Goal: Navigation & Orientation: Find specific page/section

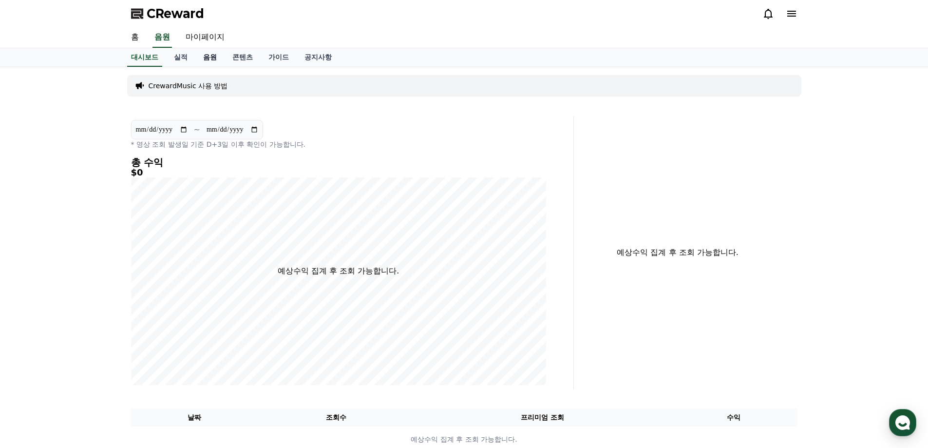
click at [210, 56] on link "음원" at bounding box center [209, 57] width 29 height 19
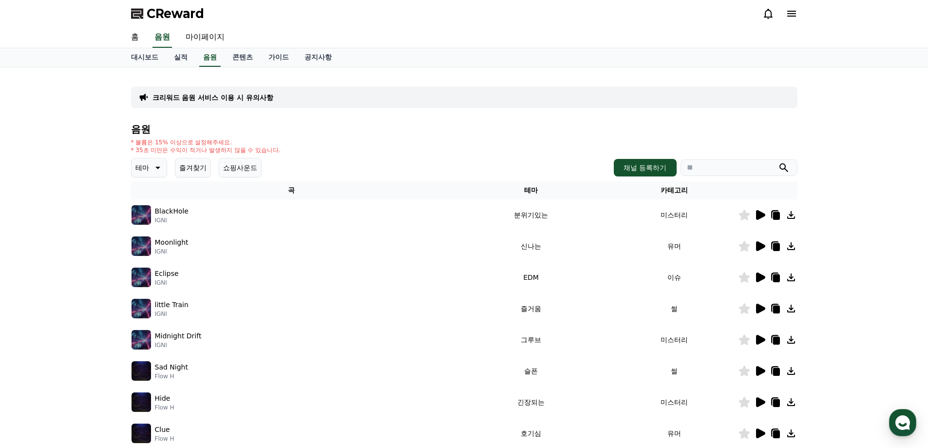
scroll to position [195, 0]
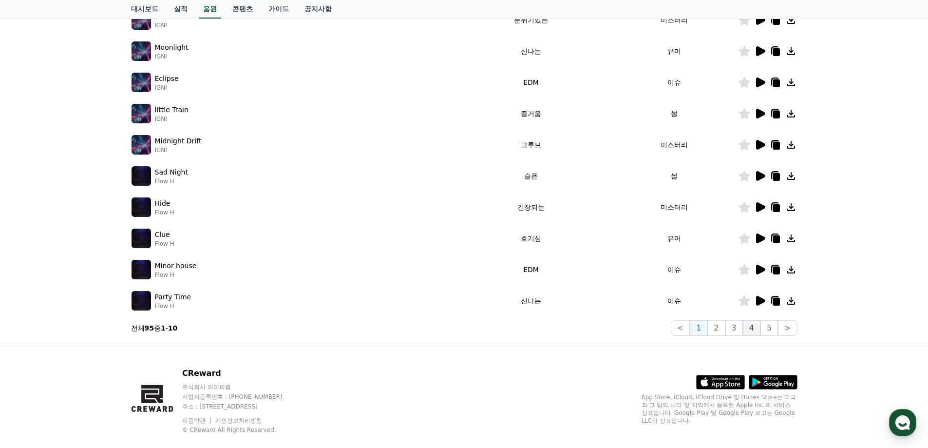
click at [751, 328] on button "4" at bounding box center [752, 328] width 18 height 16
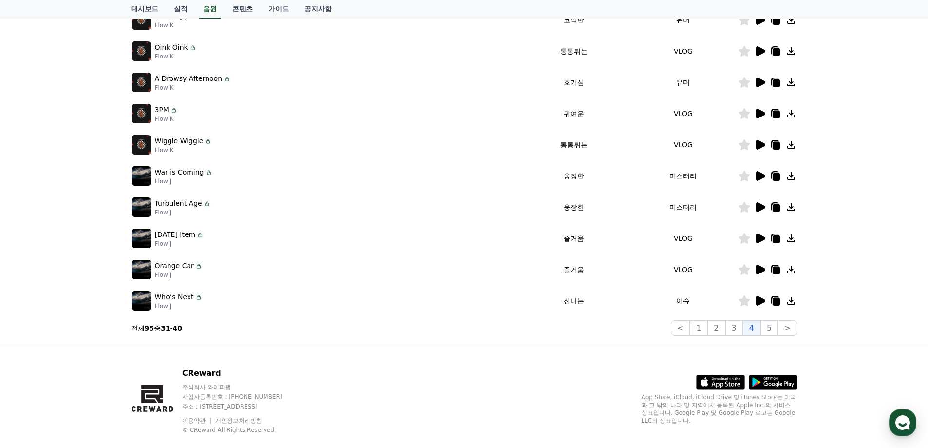
click at [761, 269] on icon at bounding box center [760, 270] width 9 height 10
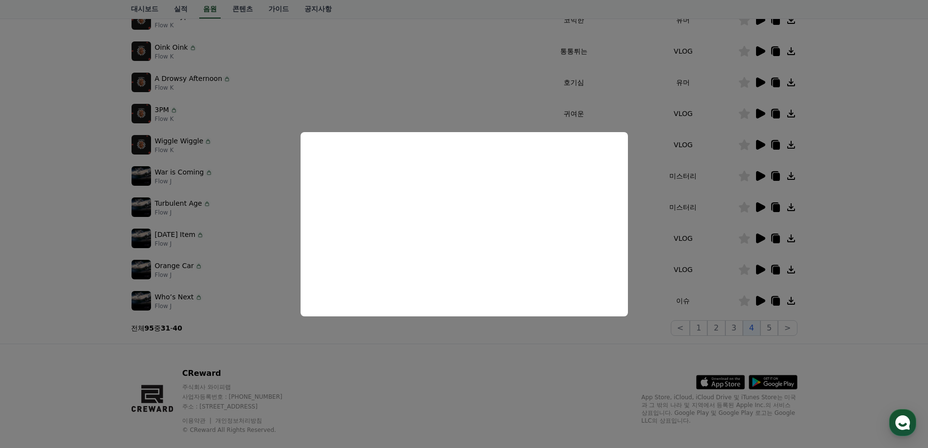
scroll to position [49, 0]
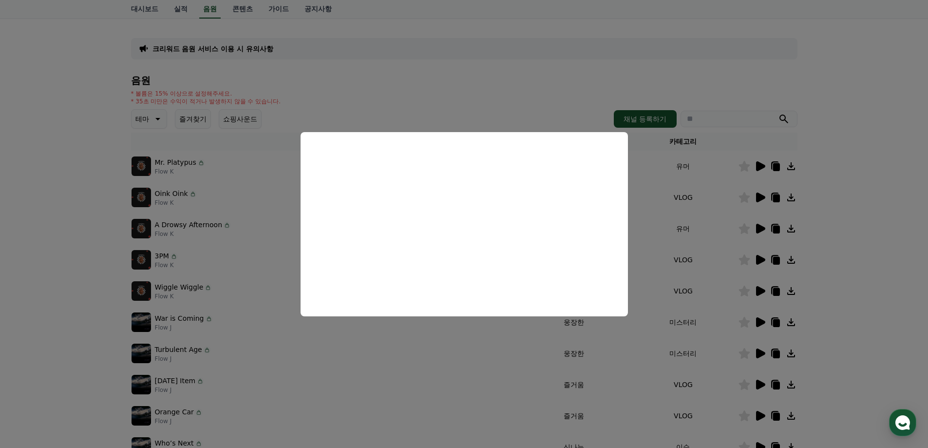
click at [763, 166] on button "close modal" at bounding box center [464, 224] width 928 height 448
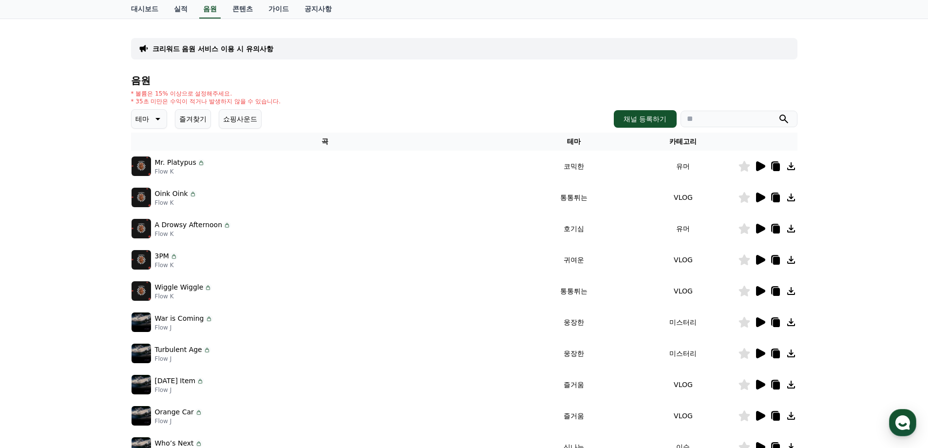
click at [761, 166] on icon at bounding box center [760, 166] width 9 height 10
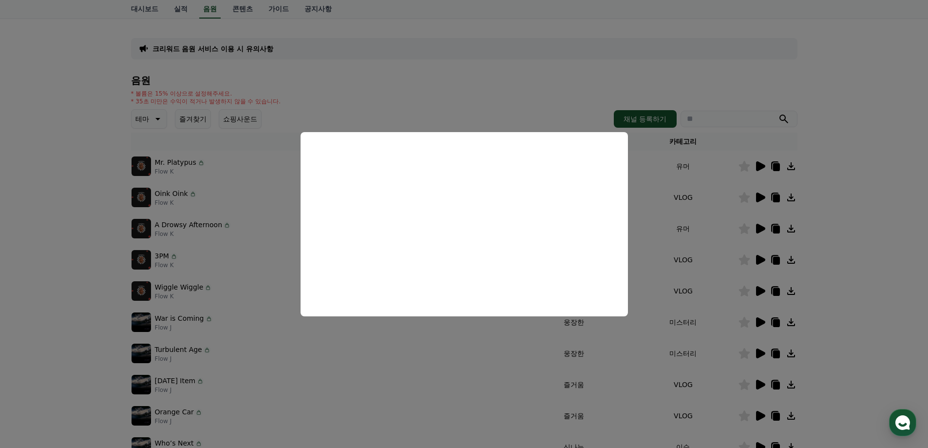
click at [762, 227] on button "close modal" at bounding box center [464, 224] width 928 height 448
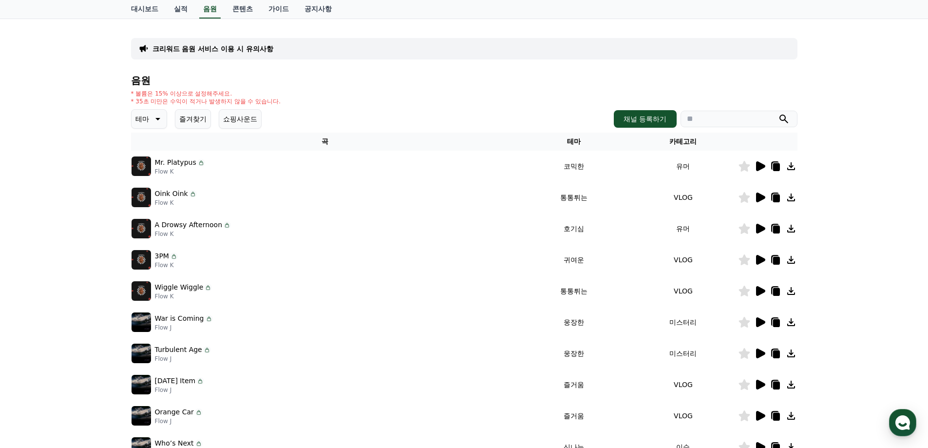
click at [756, 227] on icon at bounding box center [760, 229] width 12 height 12
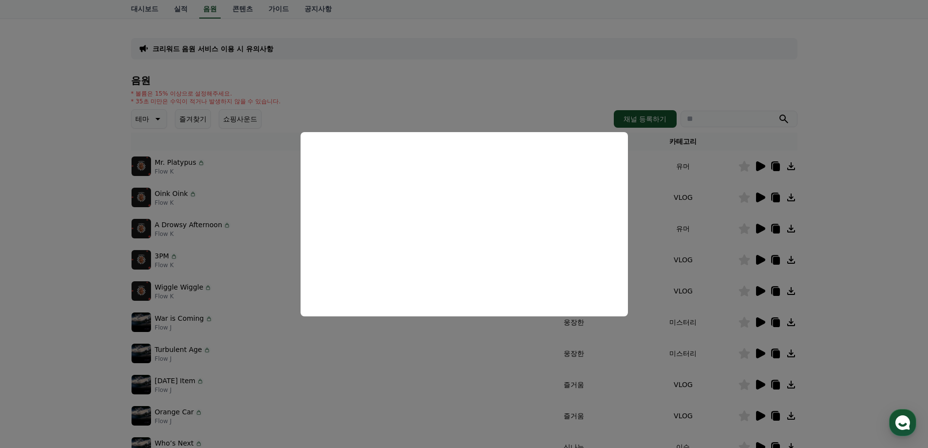
scroll to position [195, 0]
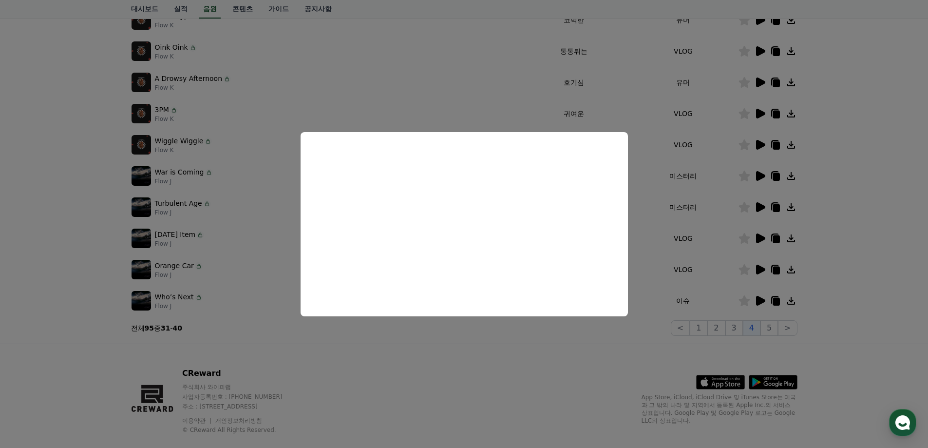
click at [772, 327] on button "close modal" at bounding box center [464, 224] width 928 height 448
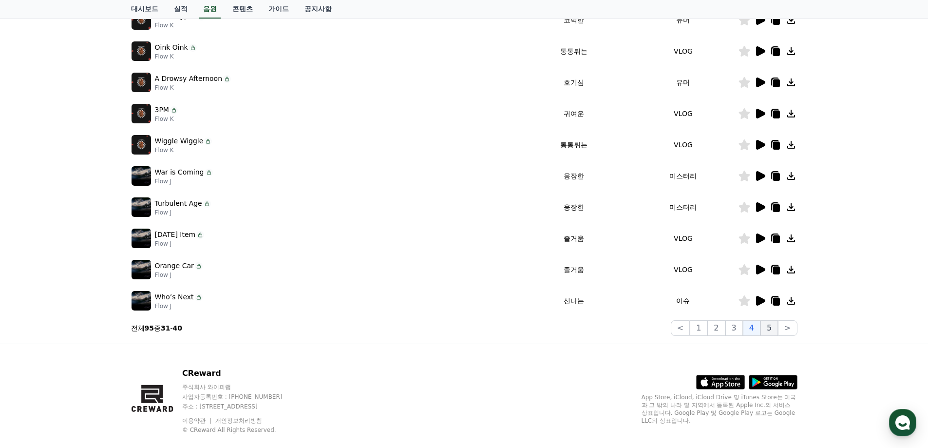
click at [772, 331] on button "5" at bounding box center [770, 328] width 18 height 16
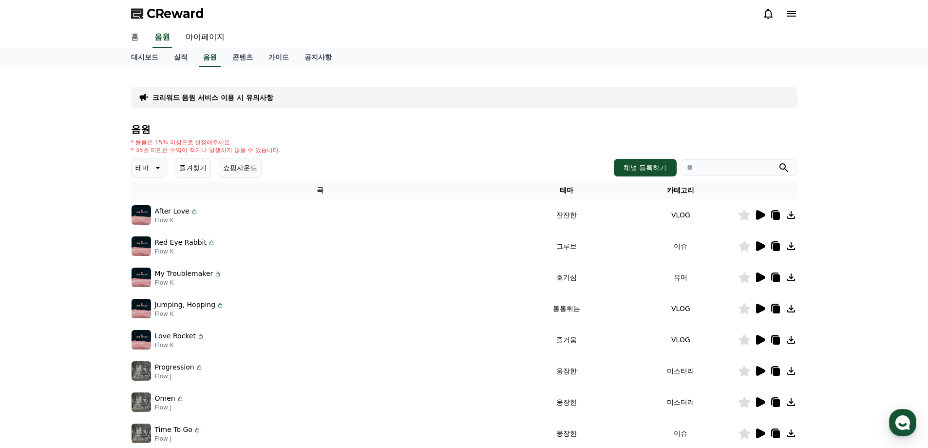
click at [761, 276] on icon at bounding box center [760, 277] width 9 height 10
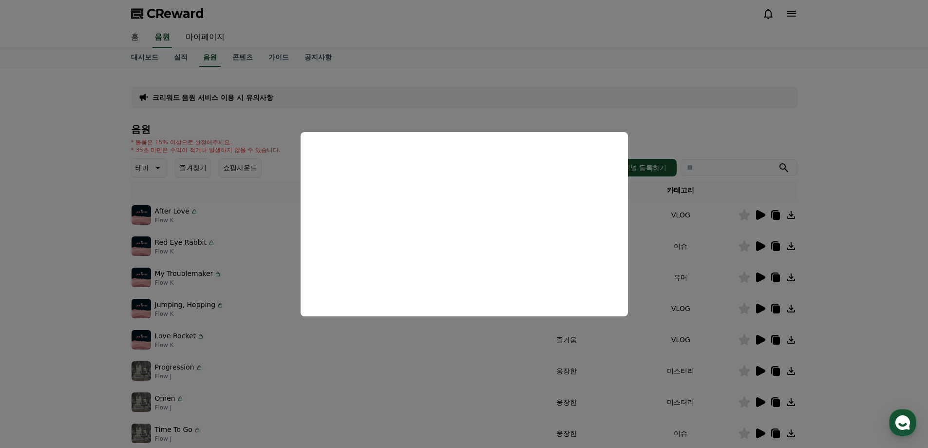
click at [759, 246] on button "close modal" at bounding box center [464, 224] width 928 height 448
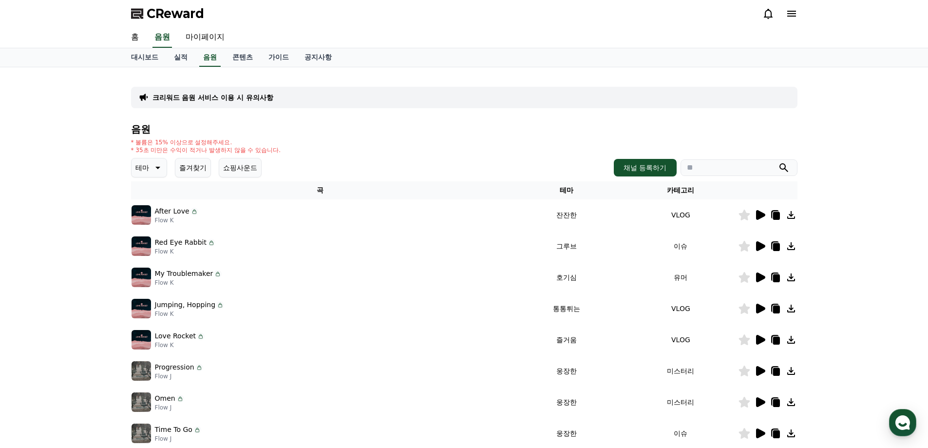
click at [761, 245] on icon at bounding box center [760, 246] width 9 height 10
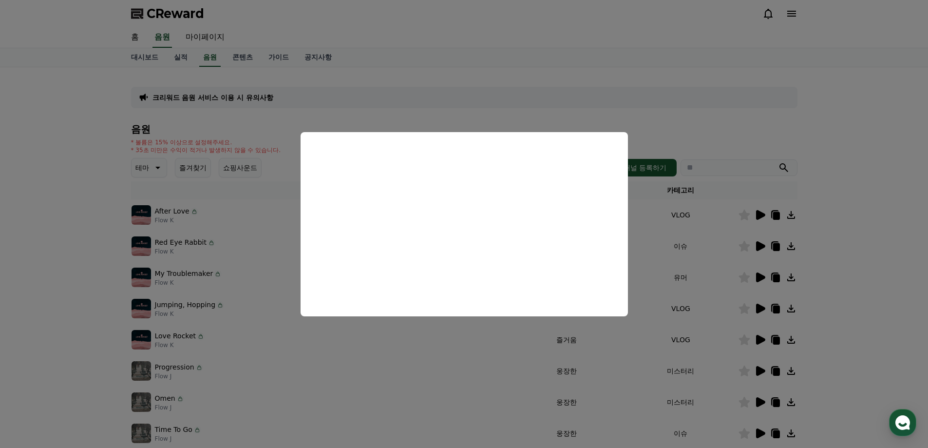
scroll to position [146, 0]
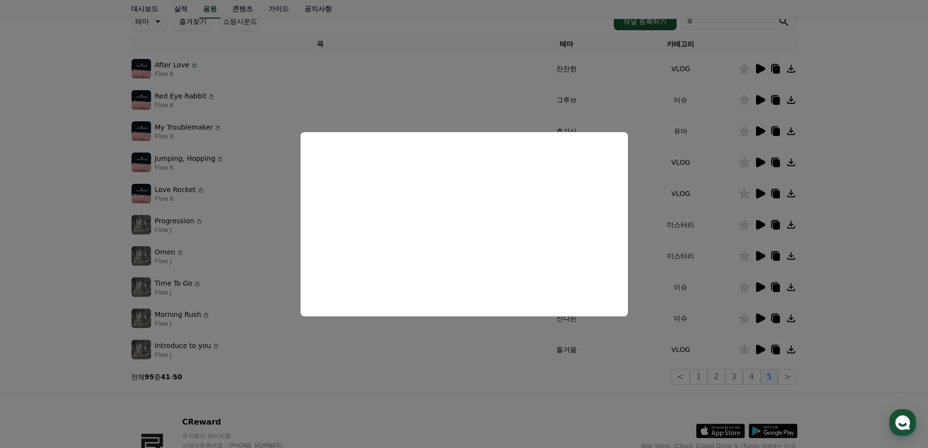
click at [757, 288] on button "close modal" at bounding box center [464, 224] width 928 height 448
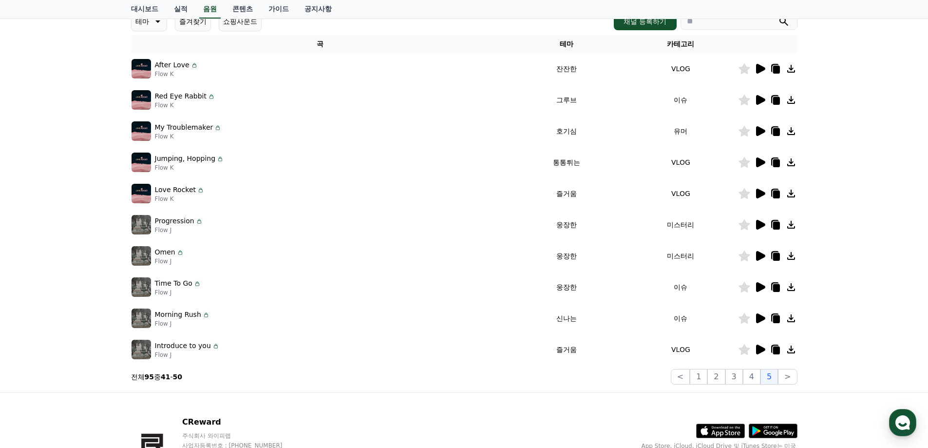
click at [761, 293] on td at bounding box center [767, 286] width 59 height 31
click at [759, 284] on icon at bounding box center [760, 287] width 9 height 10
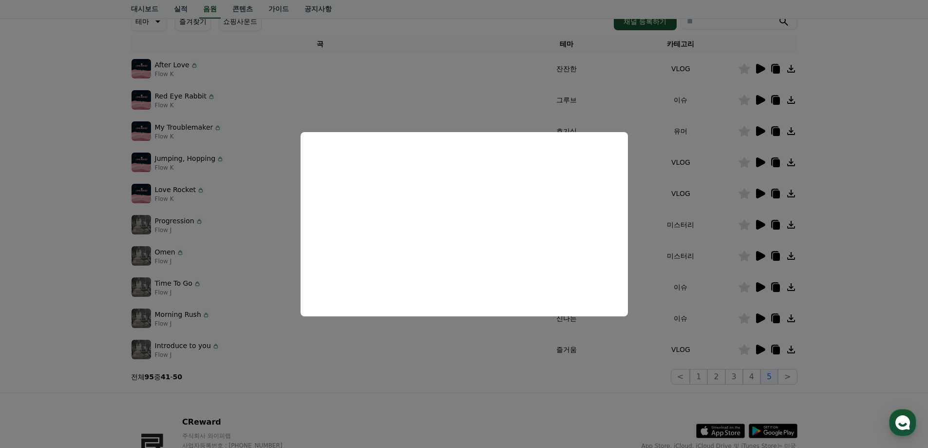
click at [789, 376] on button "close modal" at bounding box center [464, 224] width 928 height 448
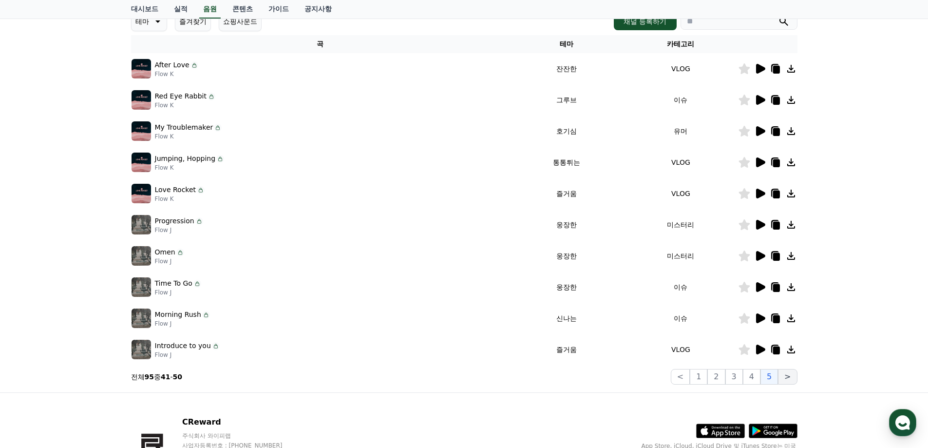
click at [786, 377] on button ">" at bounding box center [787, 377] width 19 height 16
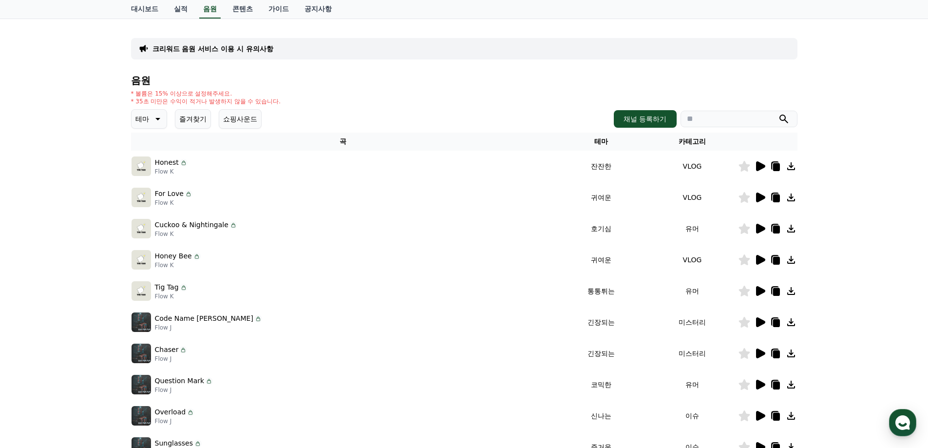
scroll to position [97, 0]
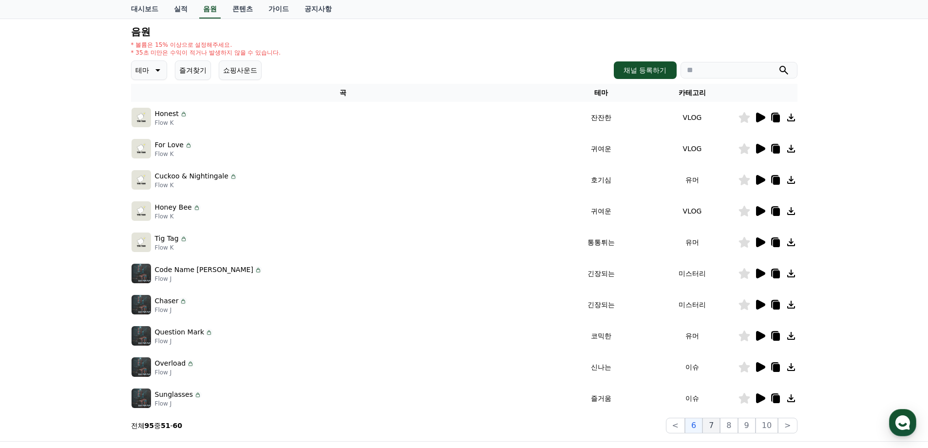
click at [715, 424] on button "7" at bounding box center [712, 426] width 18 height 16
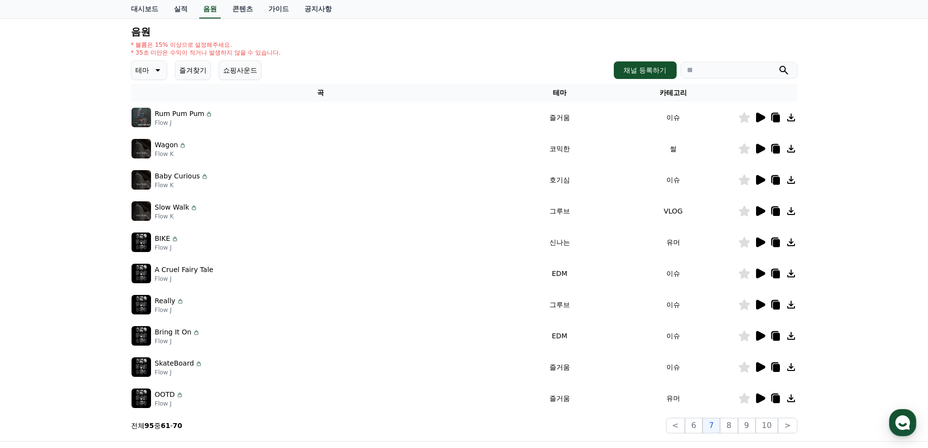
click at [759, 245] on icon at bounding box center [760, 242] width 9 height 10
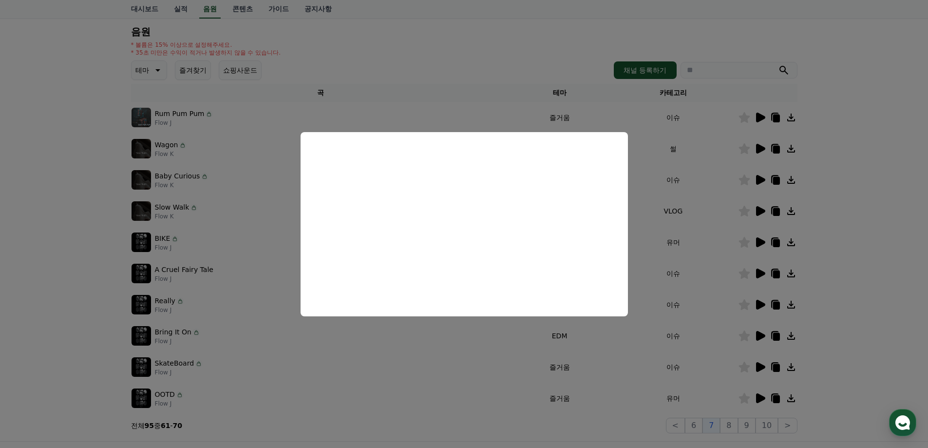
click at [759, 398] on button "close modal" at bounding box center [464, 224] width 928 height 448
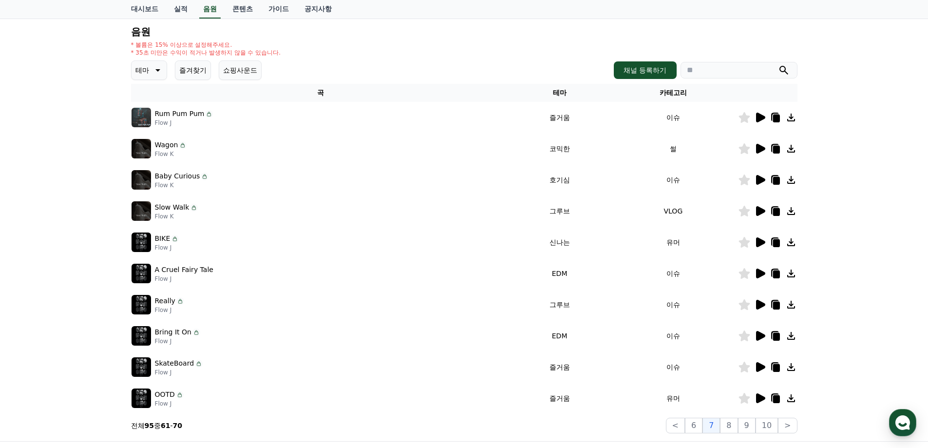
click at [759, 398] on icon at bounding box center [760, 398] width 9 height 10
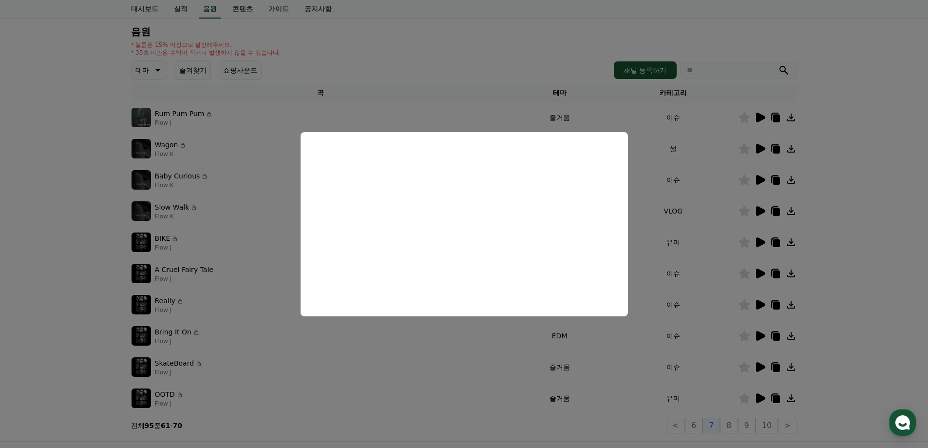
click at [731, 425] on button "close modal" at bounding box center [464, 224] width 928 height 448
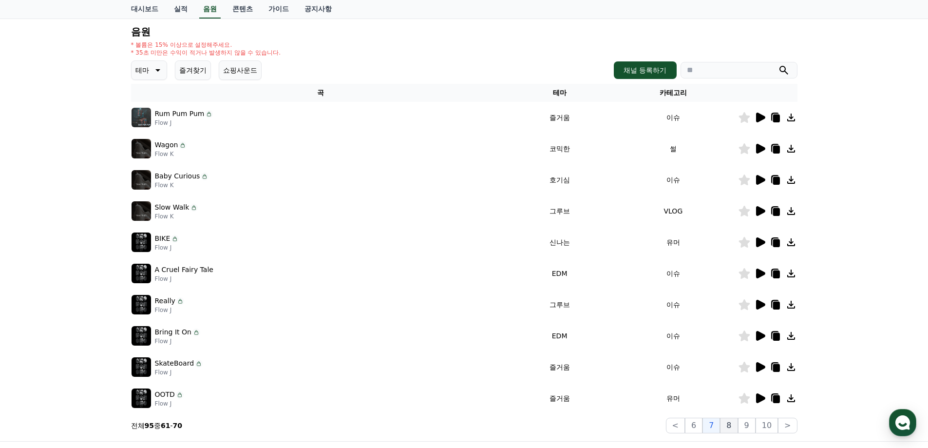
click at [732, 423] on button "8" at bounding box center [729, 426] width 18 height 16
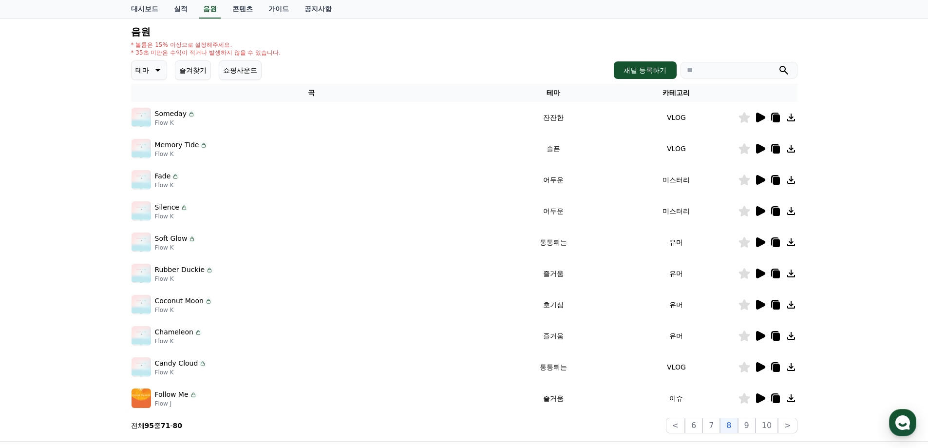
click at [760, 243] on icon at bounding box center [760, 242] width 9 height 10
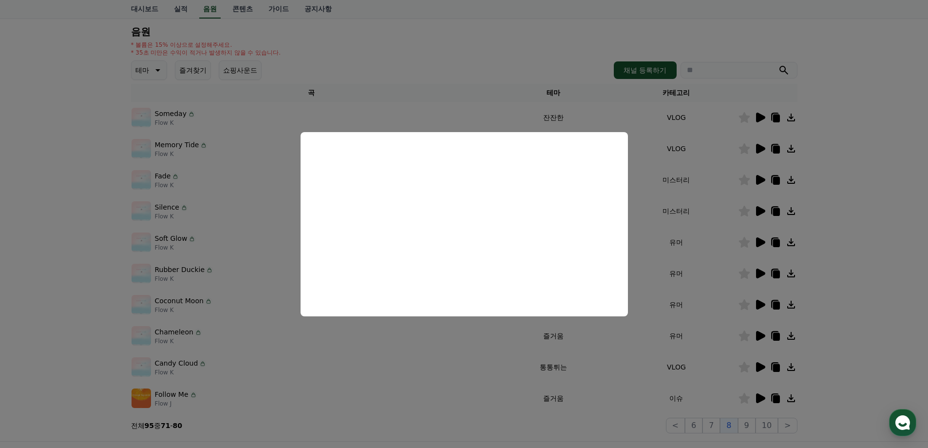
click at [759, 275] on button "close modal" at bounding box center [464, 224] width 928 height 448
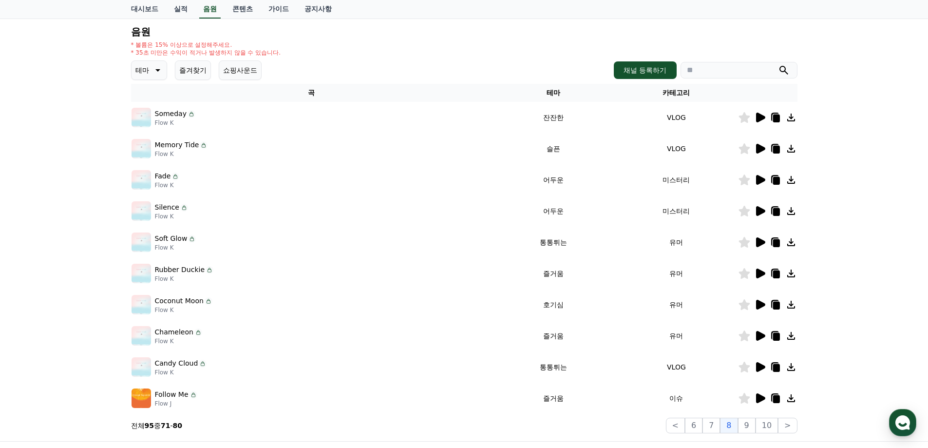
click at [758, 275] on icon at bounding box center [760, 274] width 9 height 10
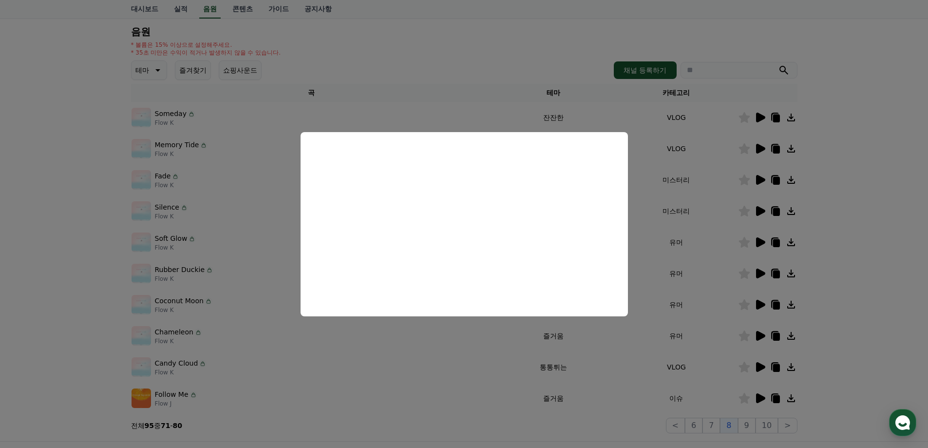
click at [759, 304] on button "close modal" at bounding box center [464, 224] width 928 height 448
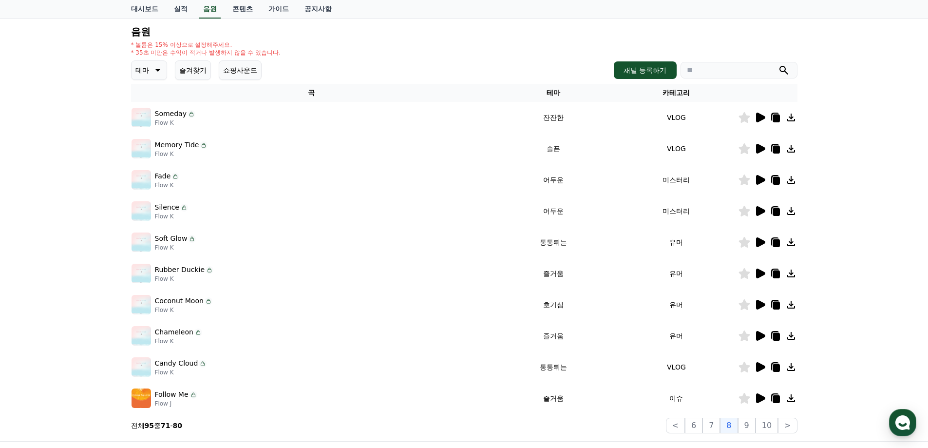
click at [759, 304] on icon at bounding box center [760, 305] width 9 height 10
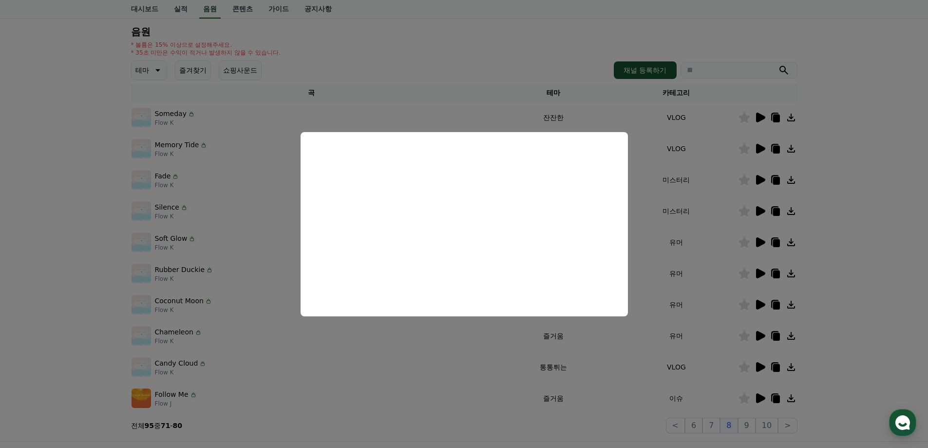
click at [757, 303] on button "close modal" at bounding box center [464, 224] width 928 height 448
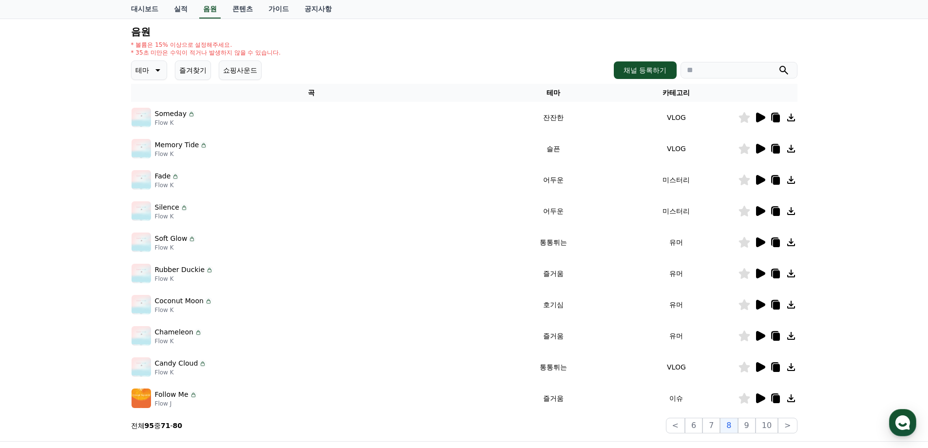
click at [760, 307] on icon at bounding box center [760, 305] width 9 height 10
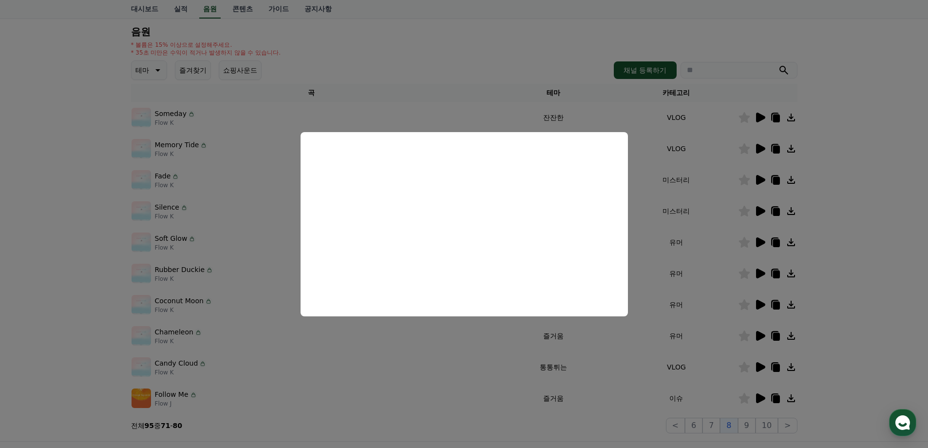
click at [755, 338] on button "close modal" at bounding box center [464, 224] width 928 height 448
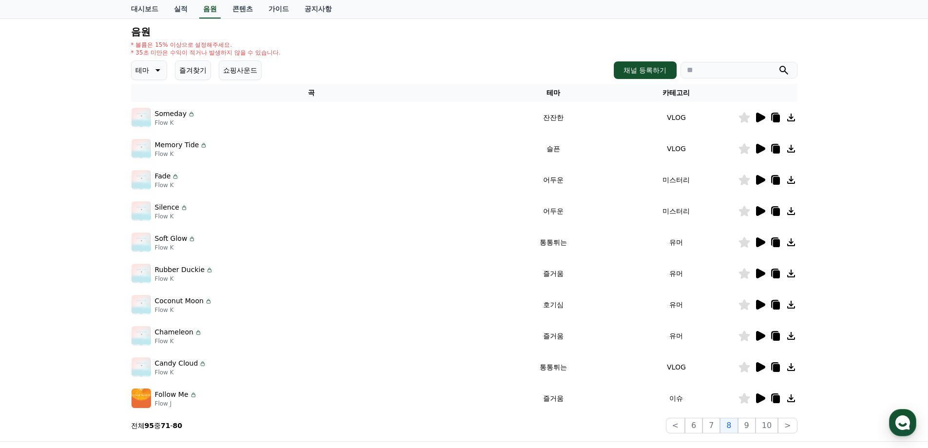
click at [758, 336] on icon at bounding box center [760, 336] width 9 height 10
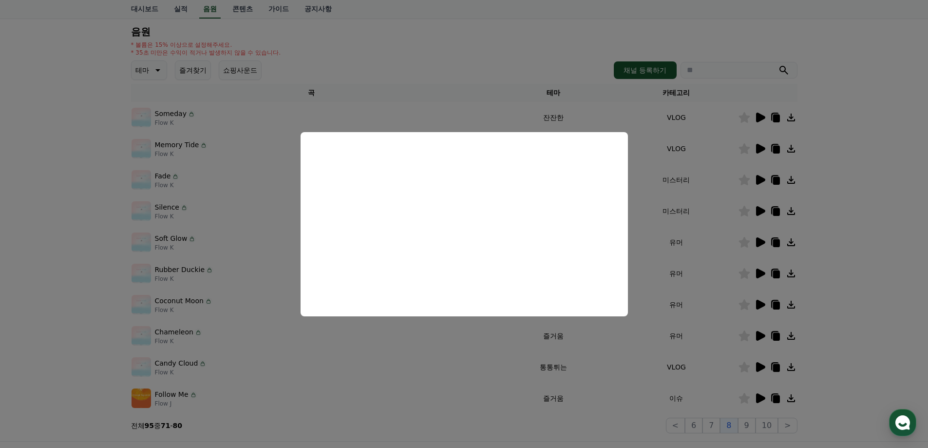
click at [760, 400] on button "close modal" at bounding box center [464, 224] width 928 height 448
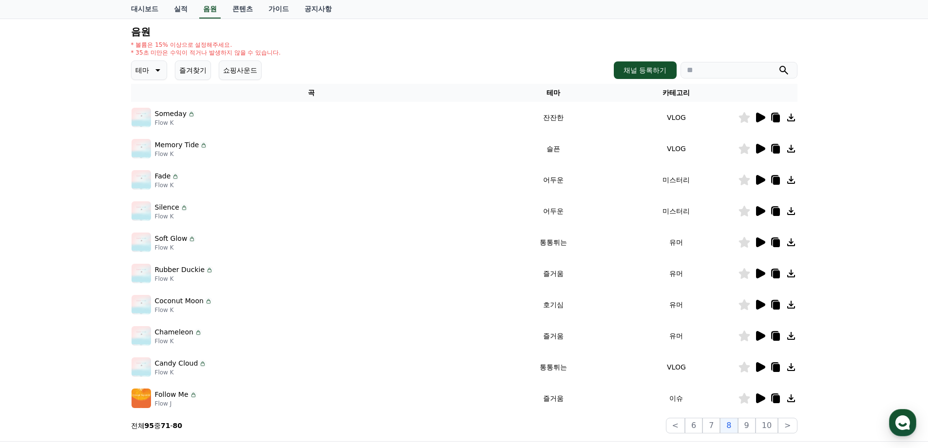
click at [760, 400] on icon at bounding box center [760, 398] width 9 height 10
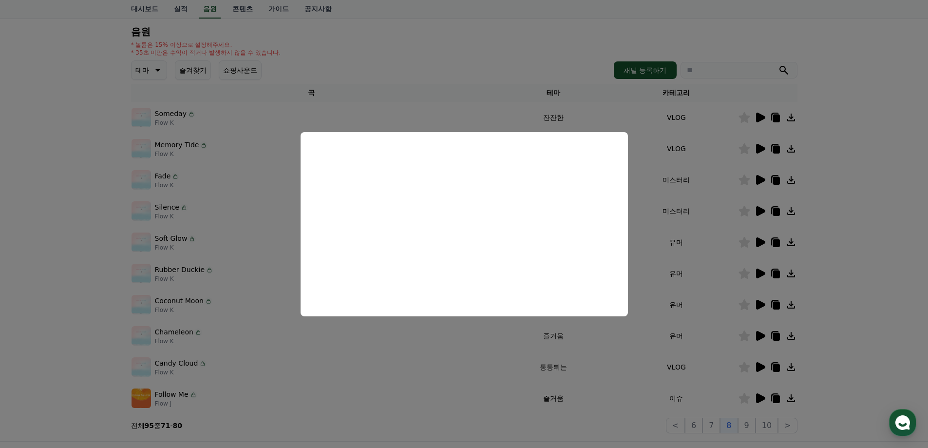
click at [751, 424] on button "close modal" at bounding box center [464, 224] width 928 height 448
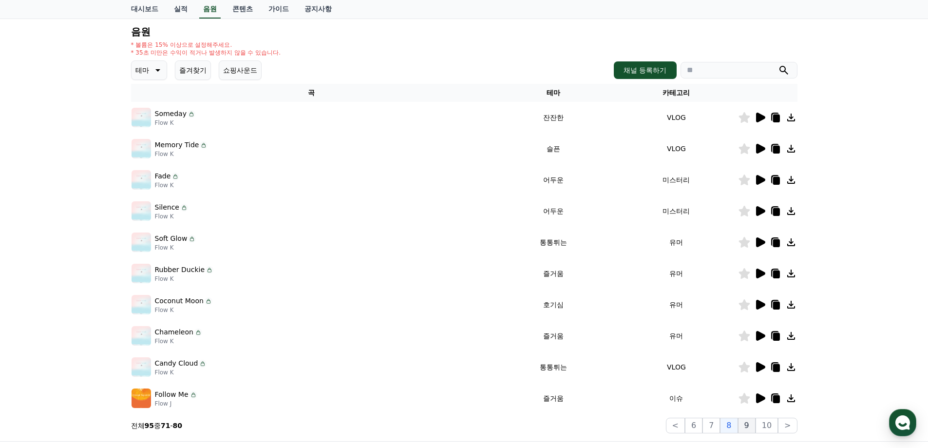
click at [750, 425] on button "9" at bounding box center [747, 426] width 18 height 16
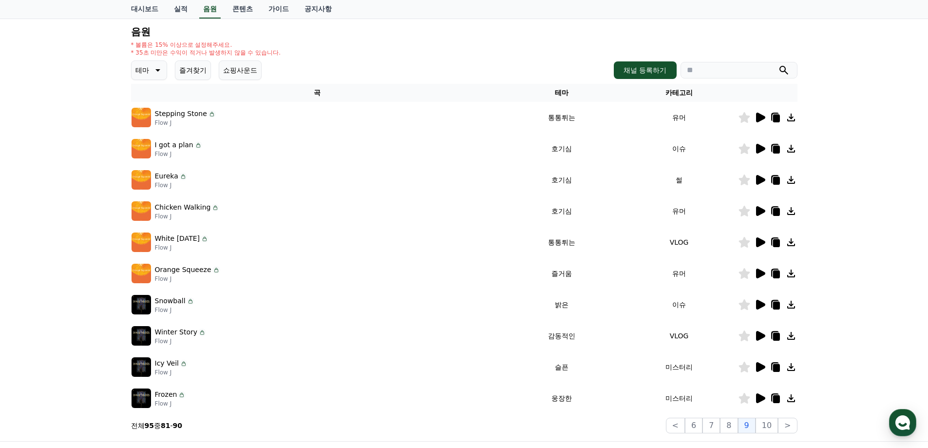
click at [756, 208] on icon at bounding box center [760, 211] width 9 height 10
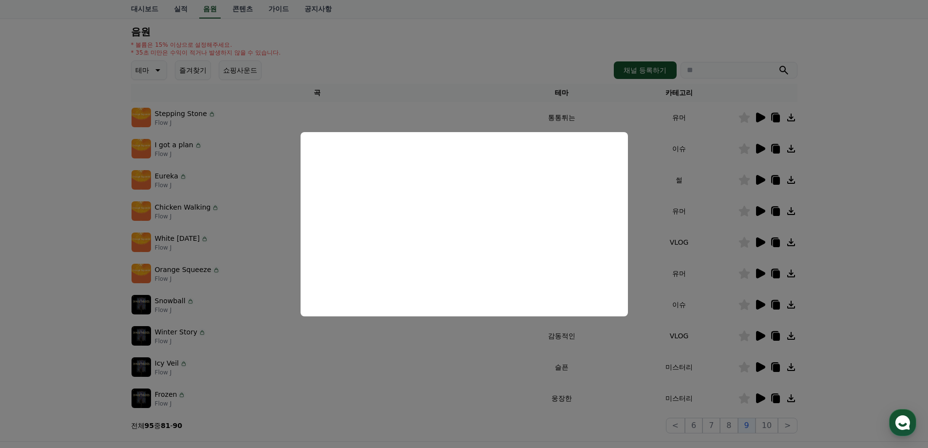
click at [792, 274] on button "close modal" at bounding box center [464, 224] width 928 height 448
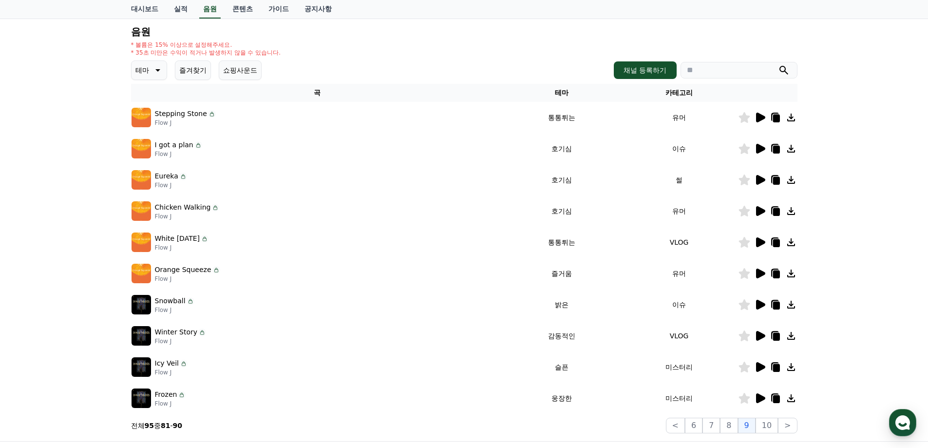
click at [775, 273] on icon at bounding box center [776, 274] width 7 height 8
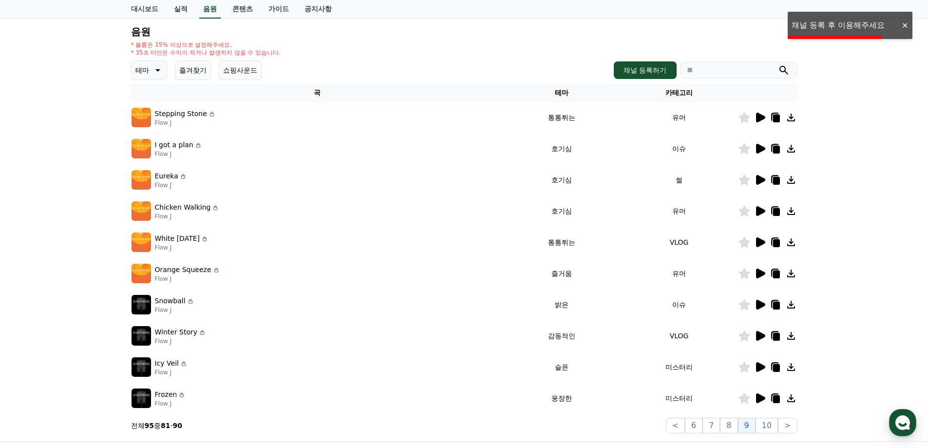
click at [793, 274] on icon at bounding box center [792, 274] width 12 height 12
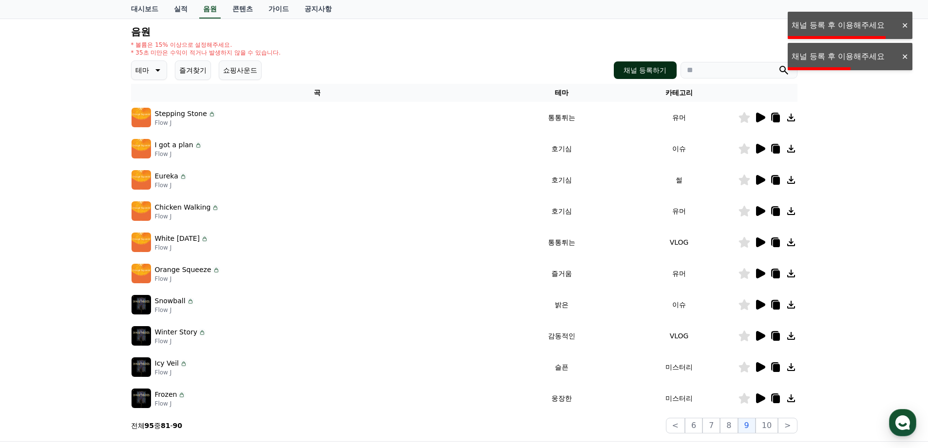
click at [646, 75] on button "채널 등록하기" at bounding box center [645, 70] width 62 height 18
